Goal: Task Accomplishment & Management: Manage account settings

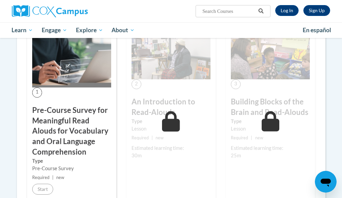
scroll to position [138, 0]
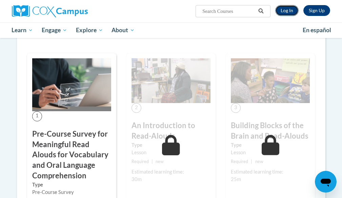
click at [281, 7] on link "Log In" at bounding box center [286, 10] width 23 height 11
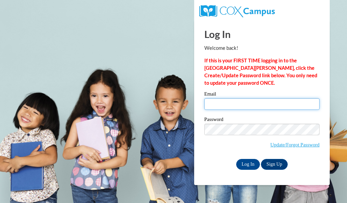
click at [239, 101] on input "Email" at bounding box center [261, 104] width 115 height 12
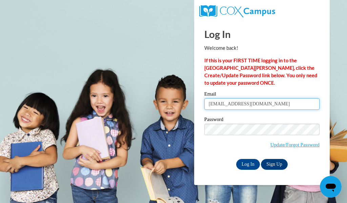
type input "sattlerk@w-csd.org"
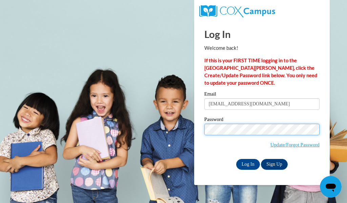
click at [236, 159] on input "Log In" at bounding box center [248, 164] width 24 height 11
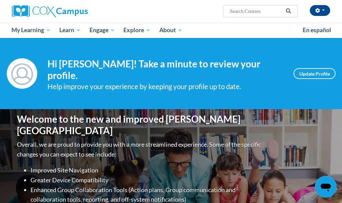
scroll to position [16, 0]
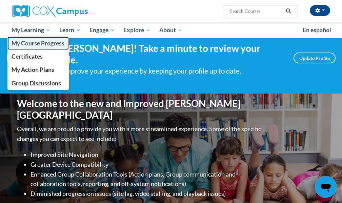
click at [41, 45] on span "My Course Progress" at bounding box center [38, 43] width 53 height 7
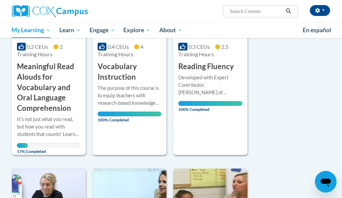
scroll to position [172, 0]
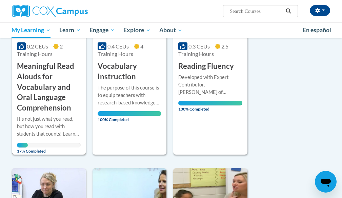
click at [45, 98] on h3 "Meaningful Read Alouds for Vocabulary and Oral Language Comprehension" at bounding box center [49, 87] width 64 height 52
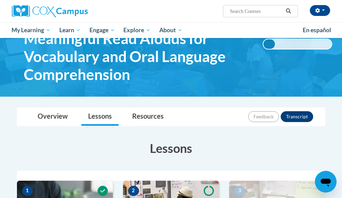
scroll to position [41, 0]
